Goal: Obtain resource: Obtain resource

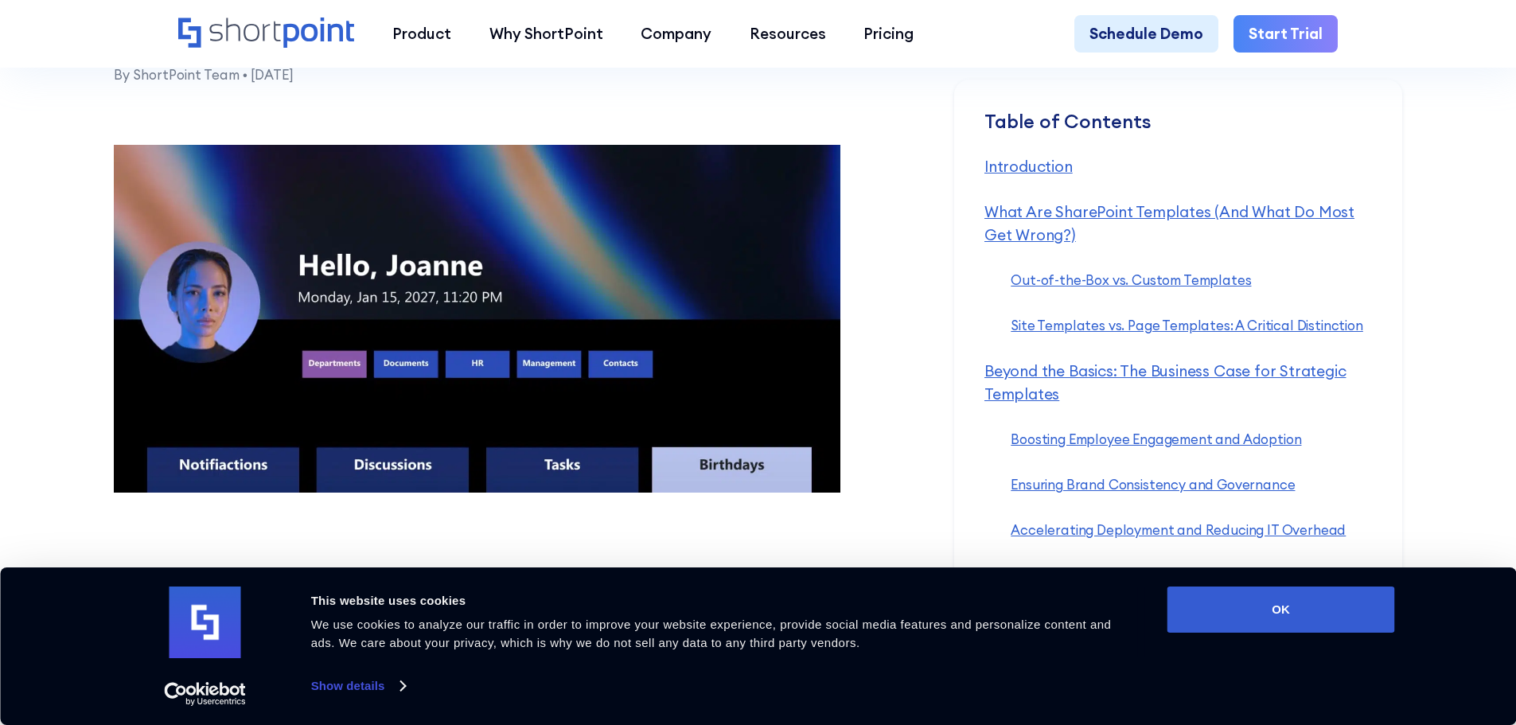
scroll to position [796, 0]
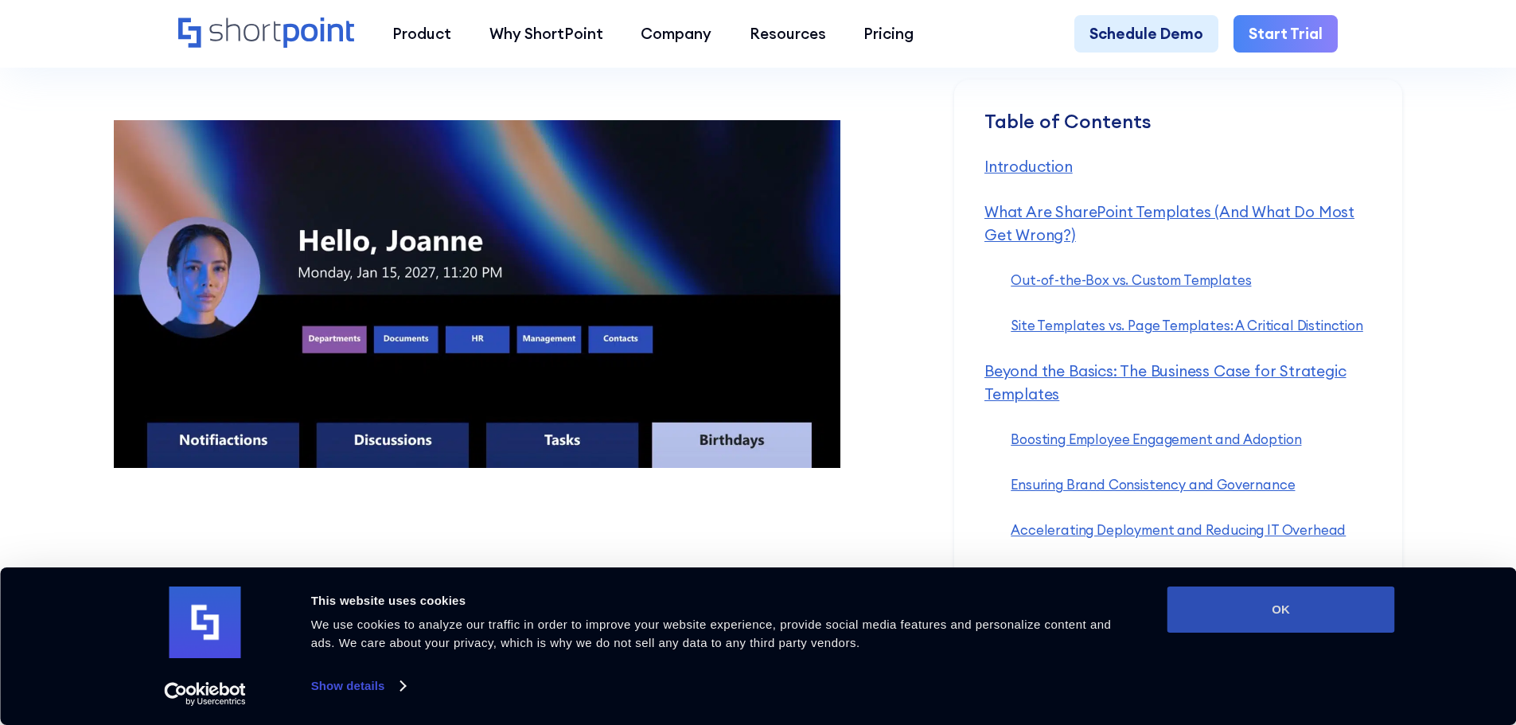
click at [1314, 602] on button "OK" at bounding box center [1281, 609] width 228 height 46
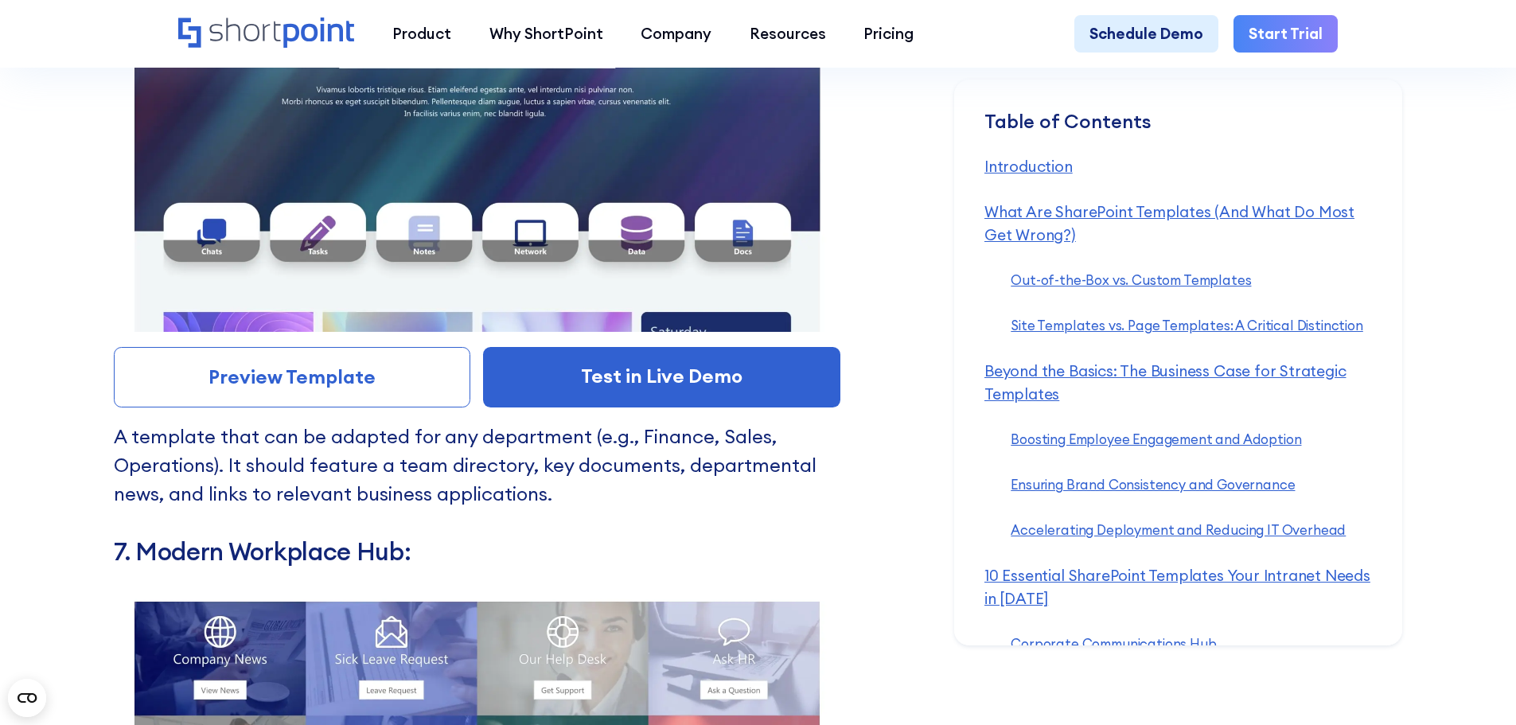
scroll to position [12254, 0]
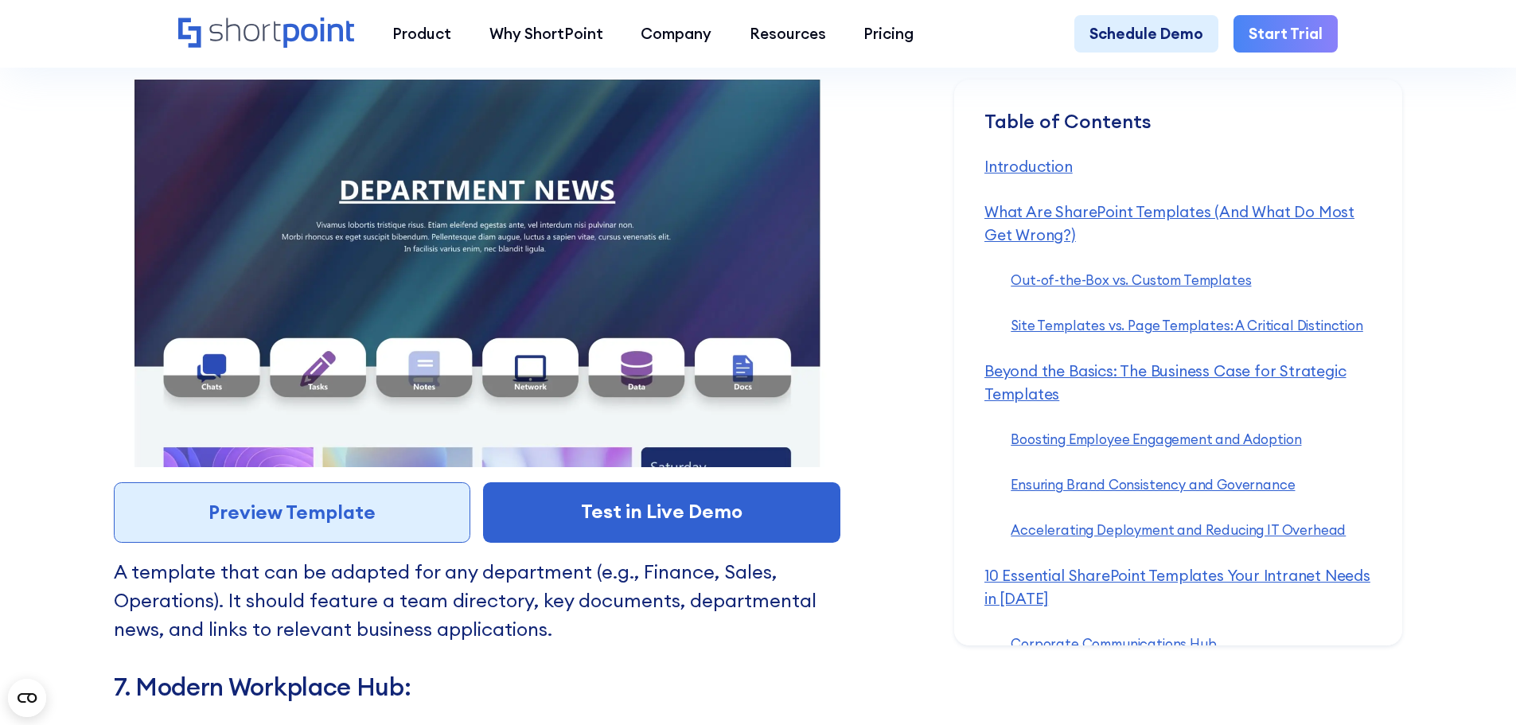
click at [354, 543] on link "Preview Template" at bounding box center [292, 512] width 357 height 60
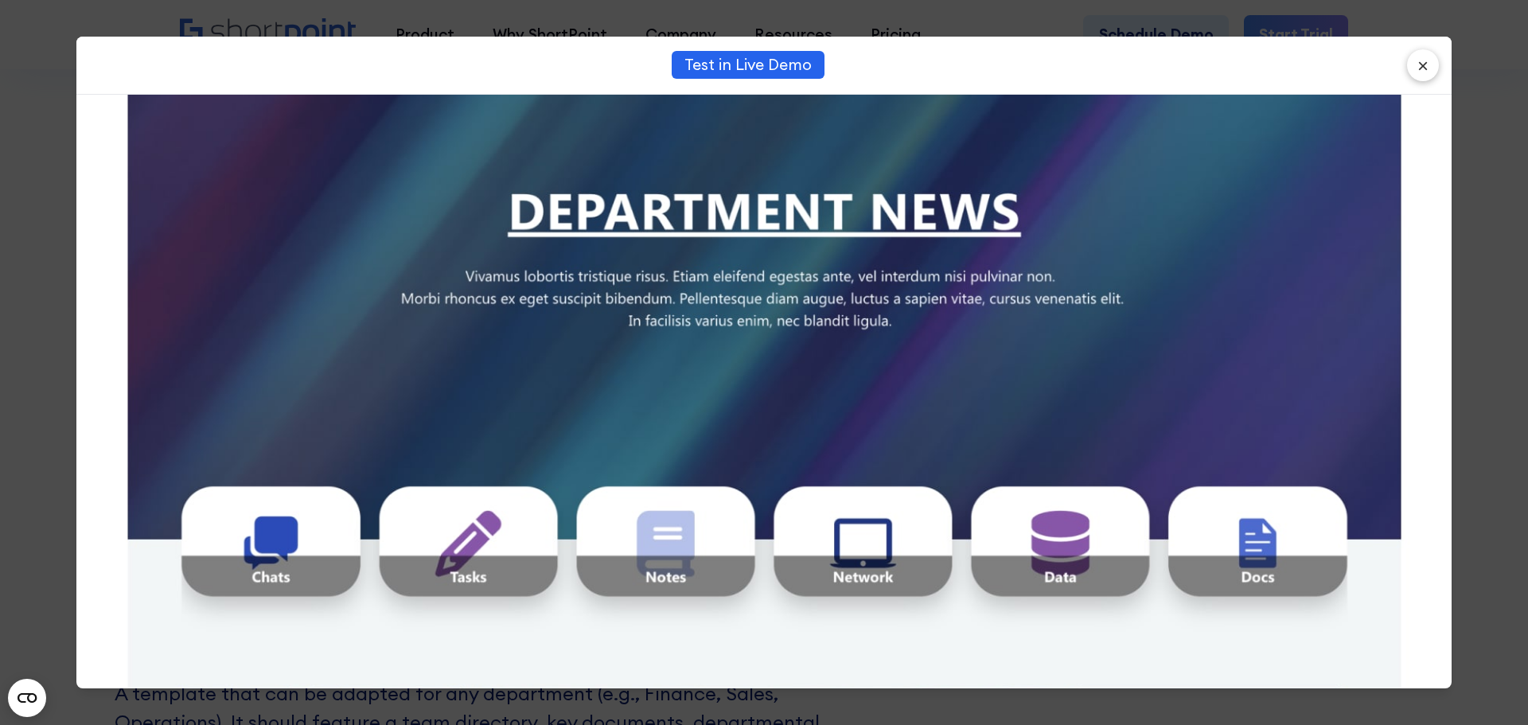
scroll to position [239, 0]
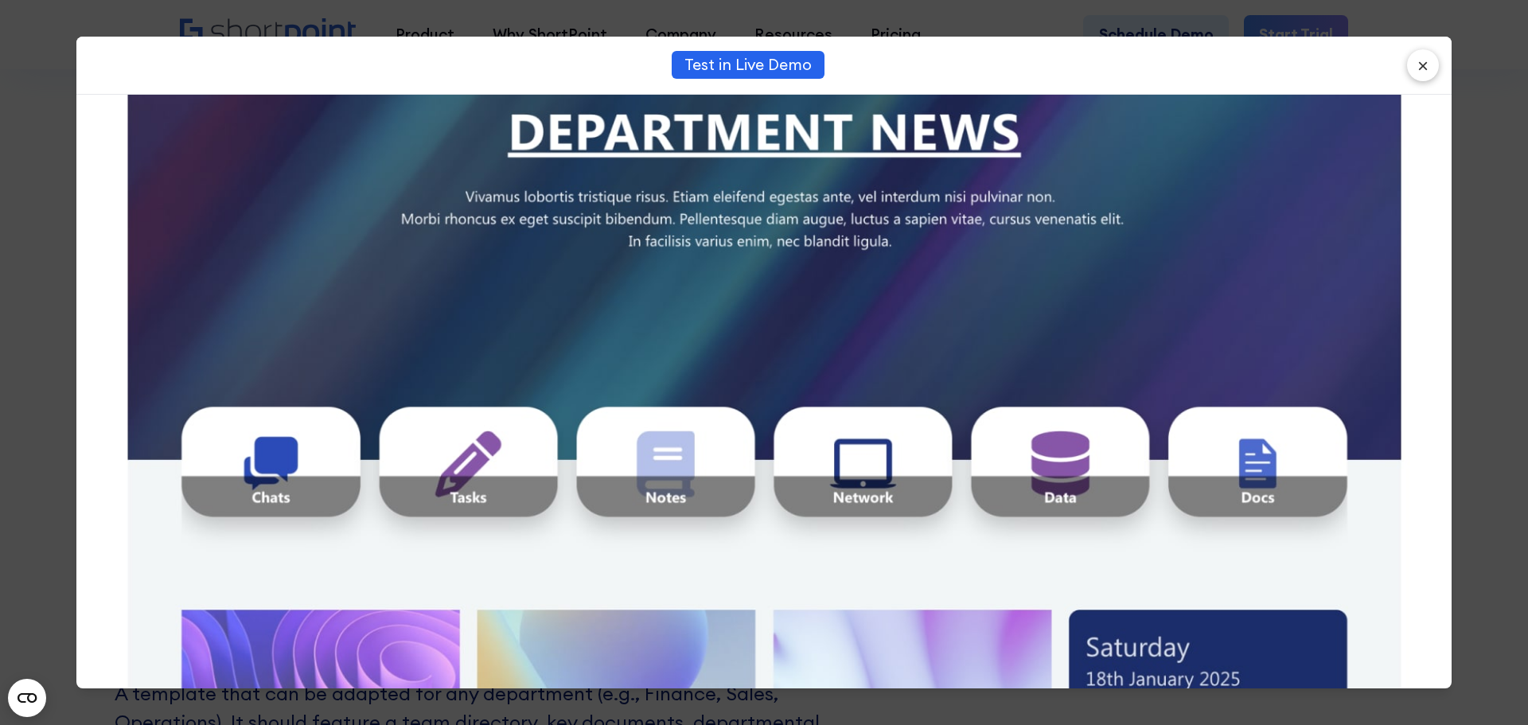
drag, startPoint x: 1414, startPoint y: 68, endPoint x: 1400, endPoint y: 68, distance: 13.5
click at [1414, 68] on button "×" at bounding box center [1423, 65] width 32 height 32
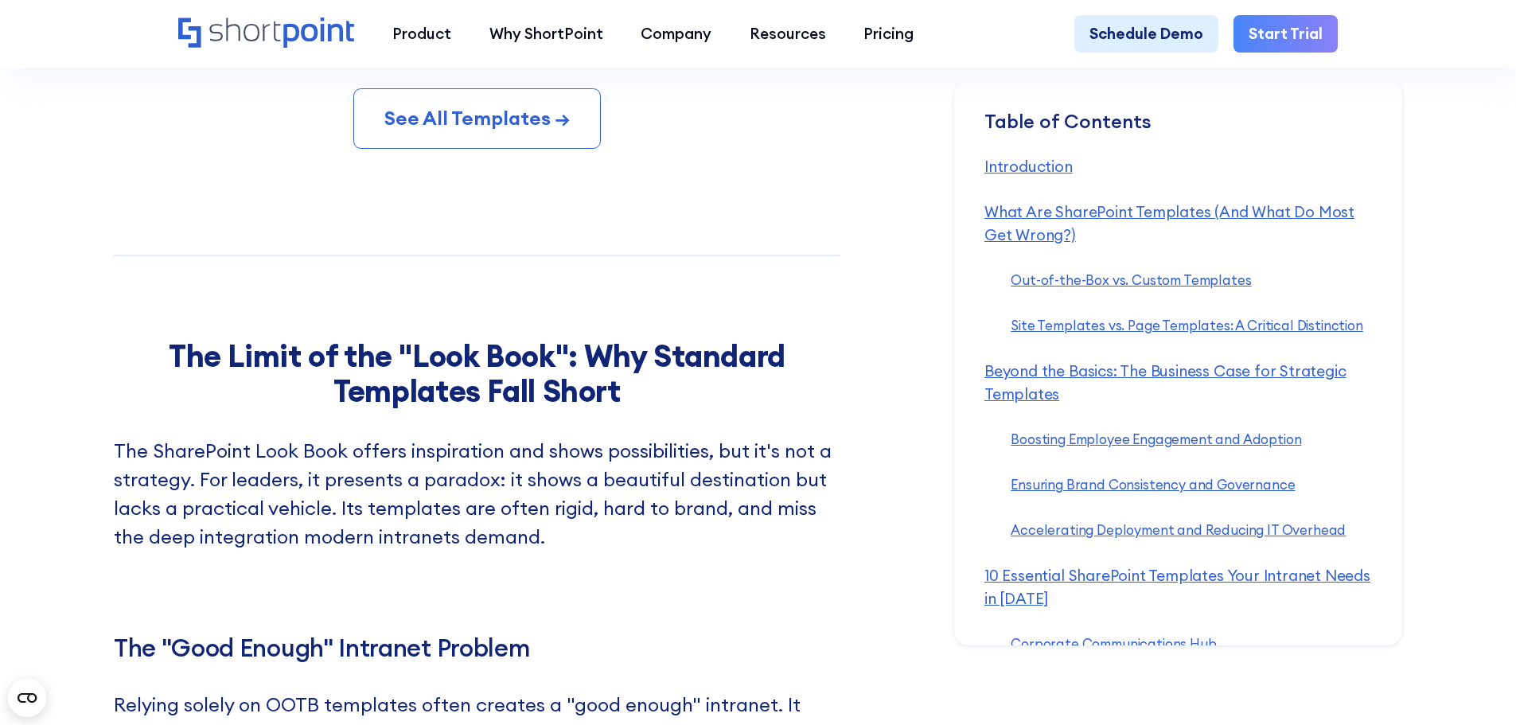
scroll to position [15516, 0]
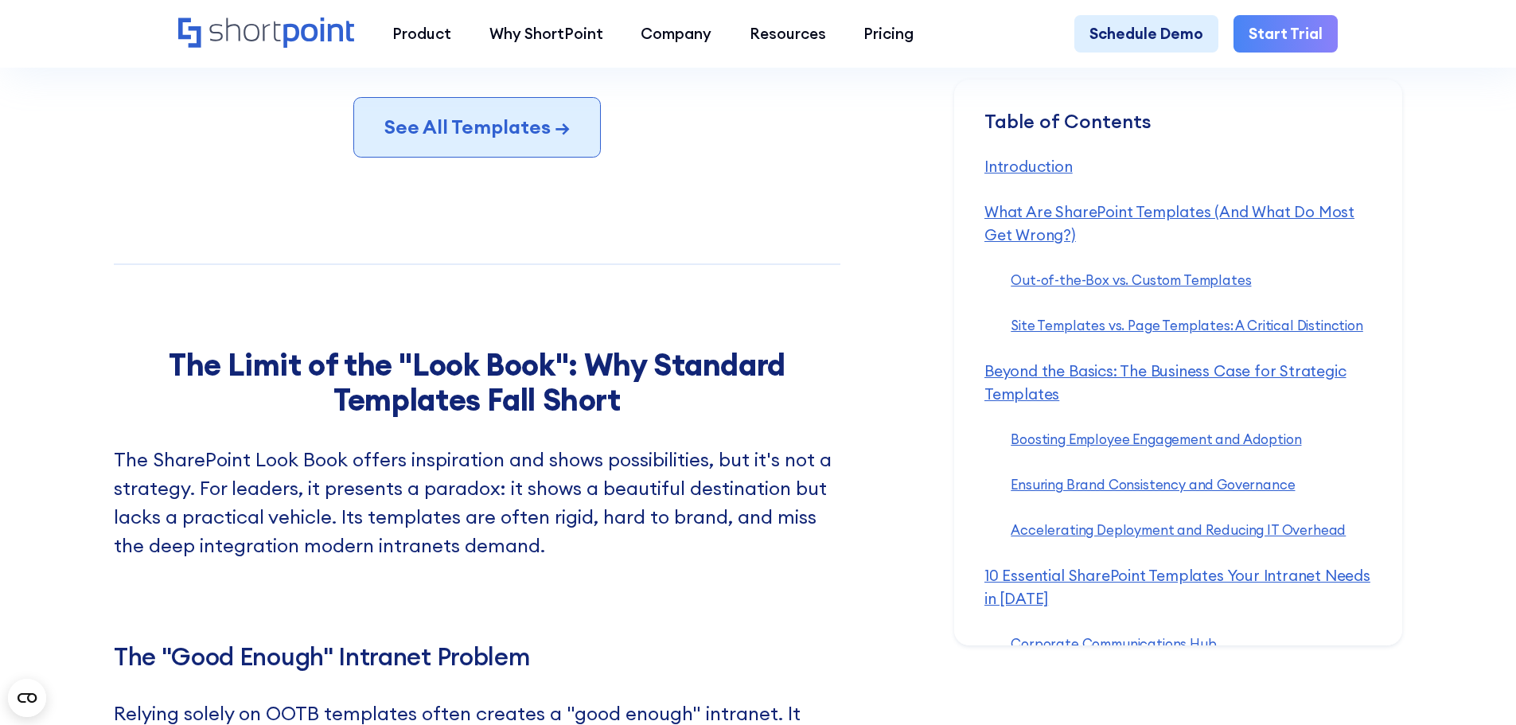
click at [477, 158] on link "See All Templates →" at bounding box center [476, 127] width 247 height 60
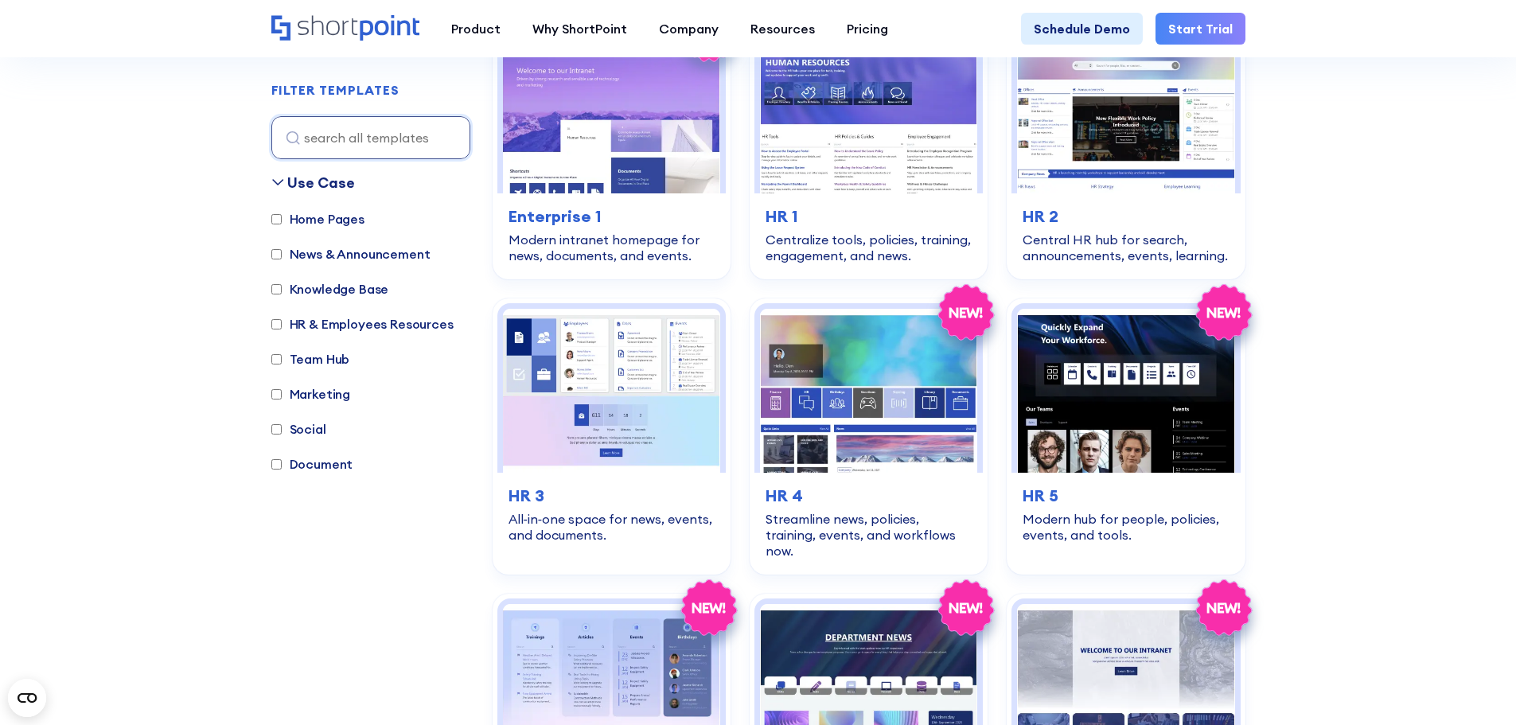
scroll to position [875, 0]
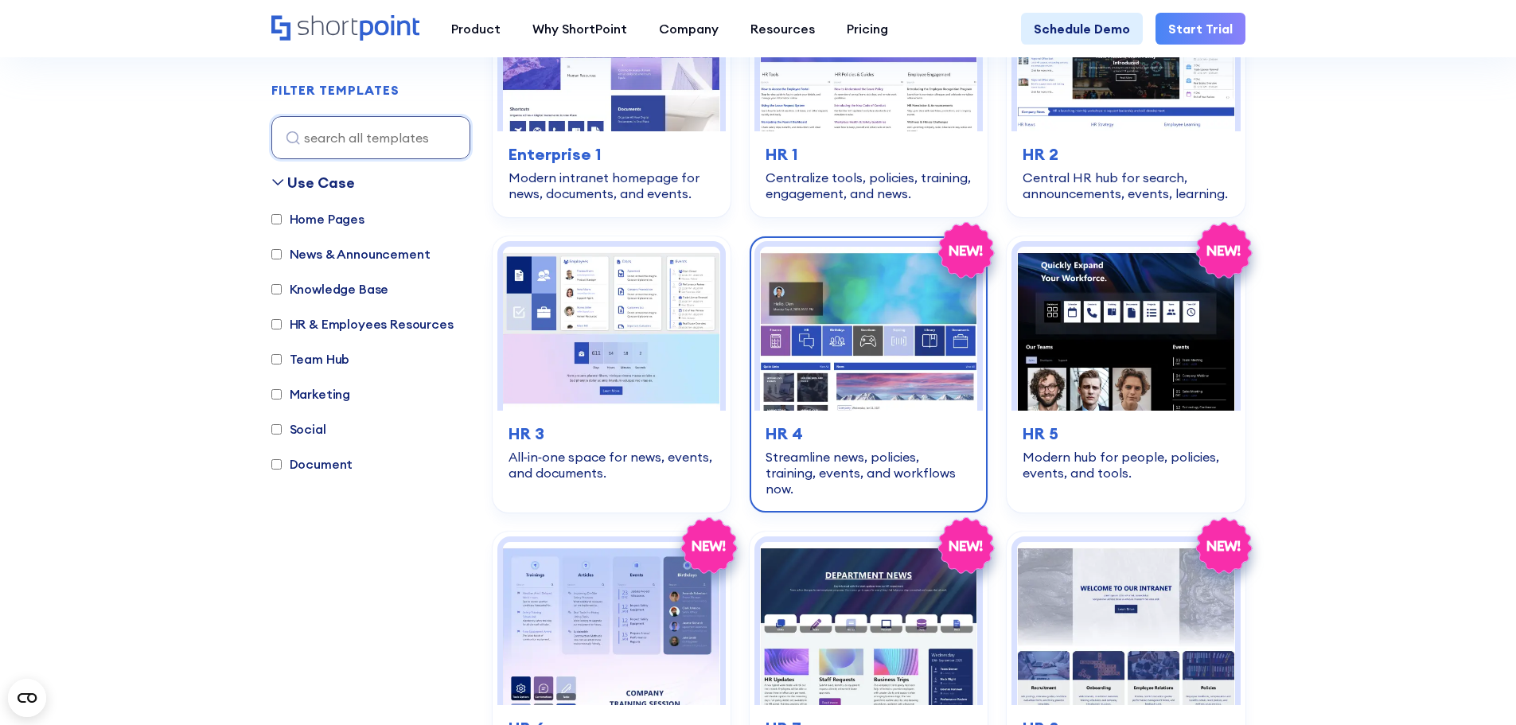
click at [890, 391] on img at bounding box center [868, 328] width 217 height 163
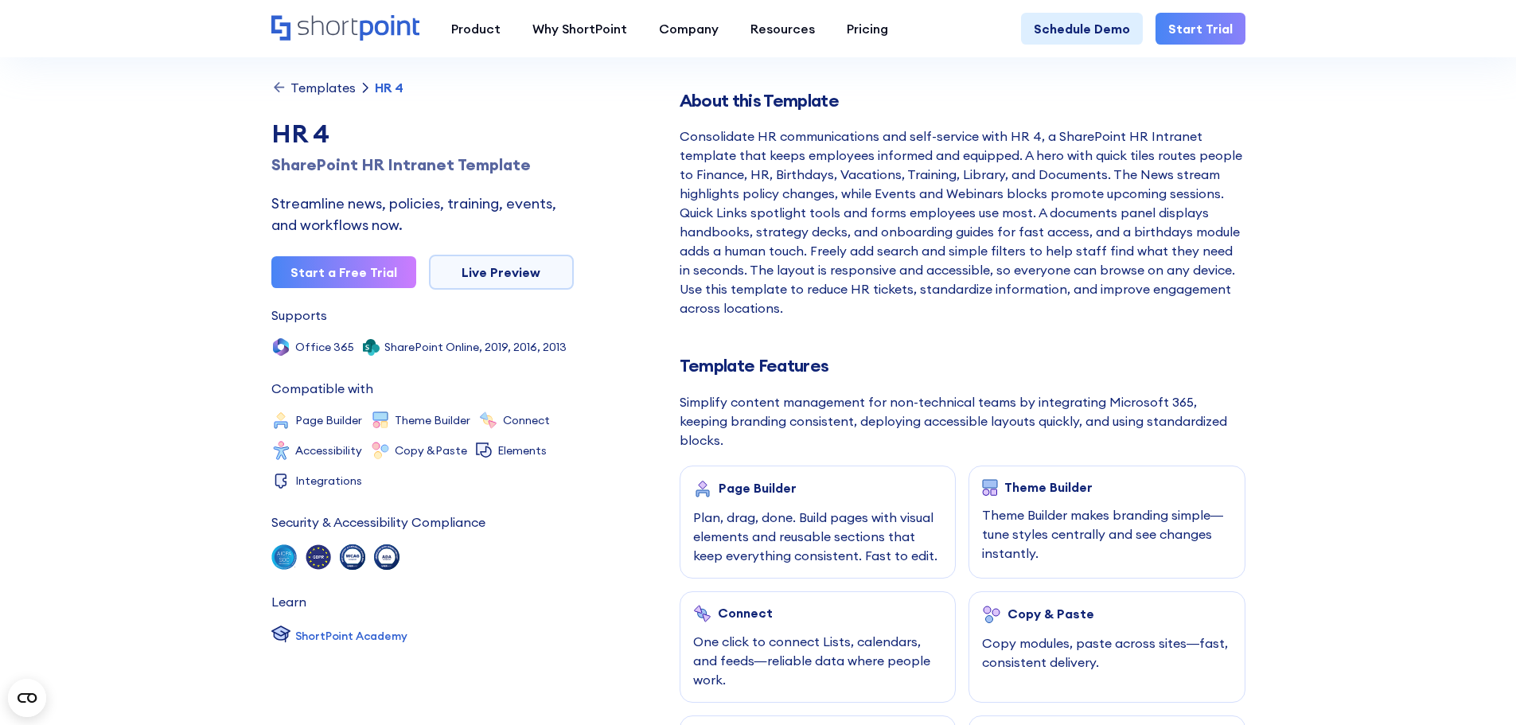
scroll to position [318, 0]
